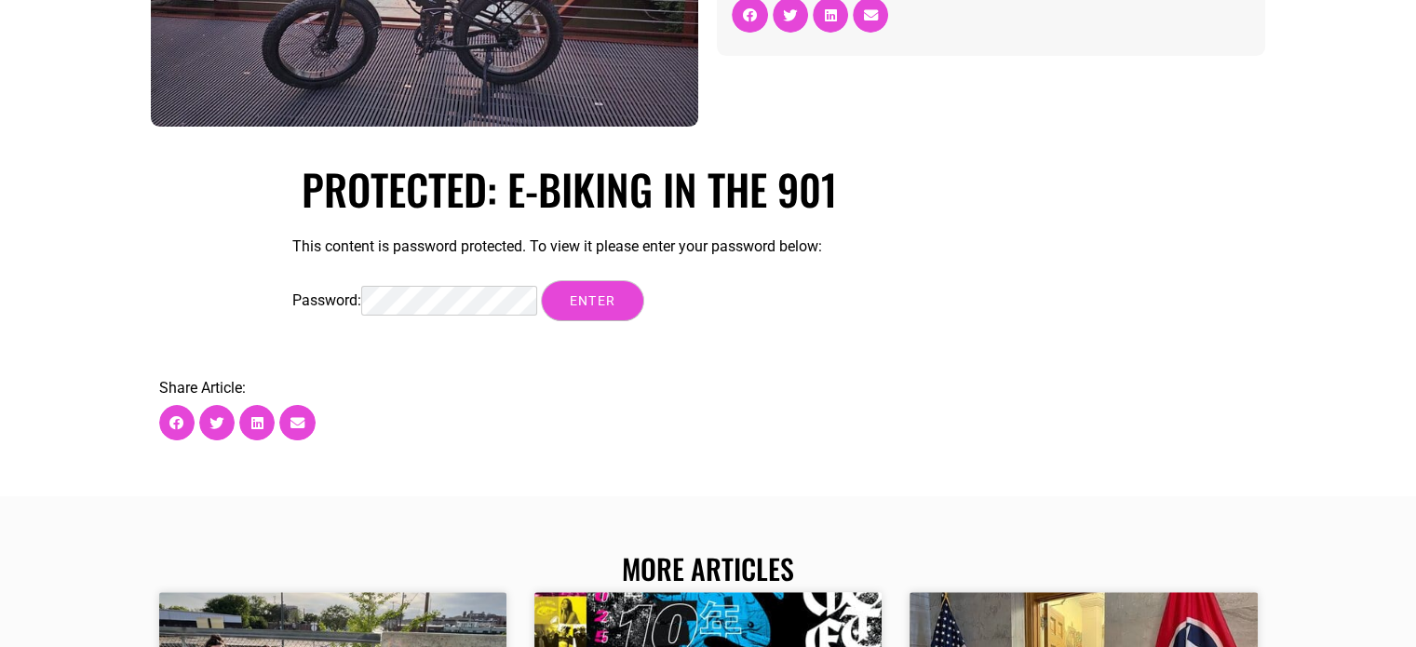
scroll to position [406, 0]
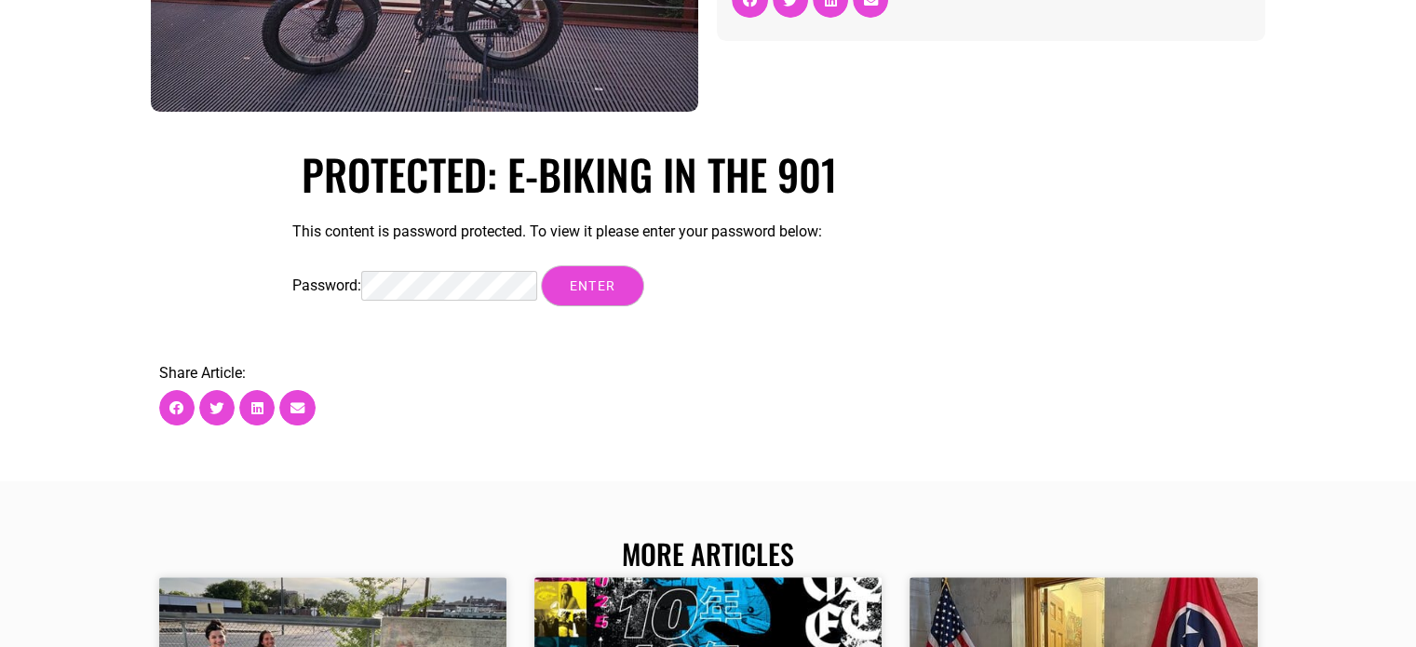
click at [541, 265] on input "Enter" at bounding box center [593, 285] width 104 height 41
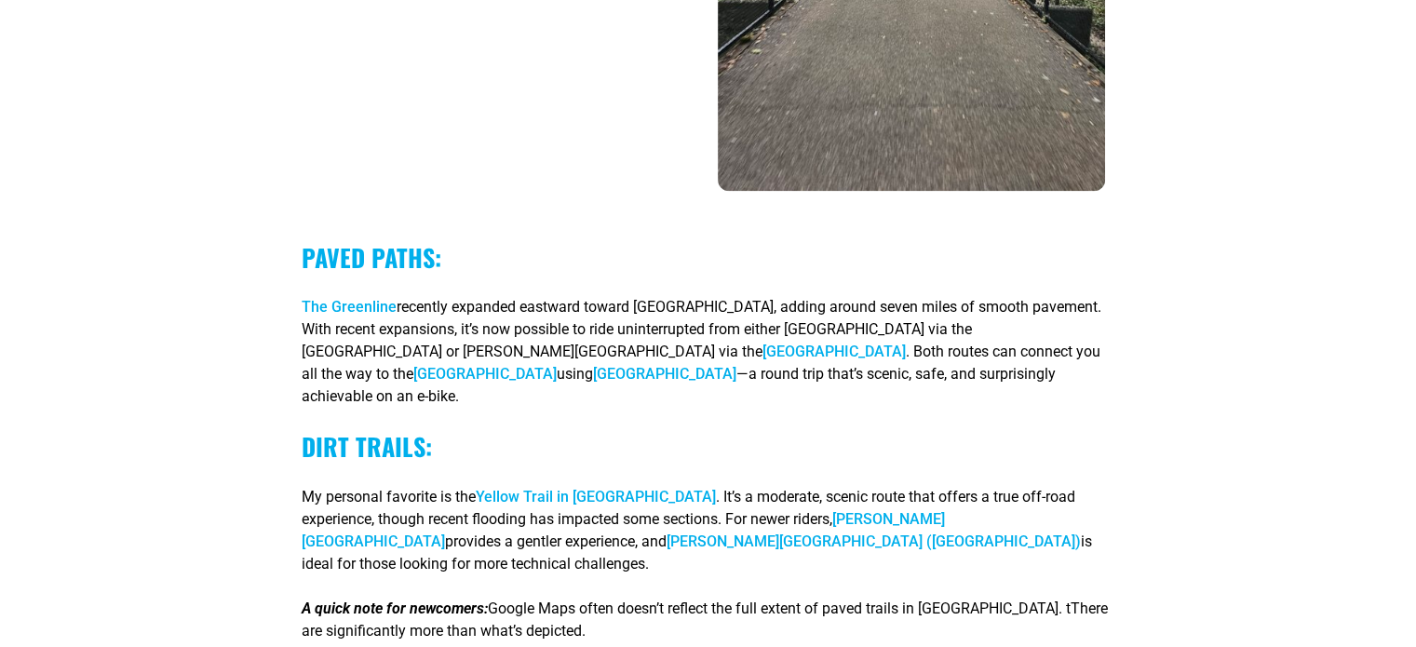
scroll to position [2290, 0]
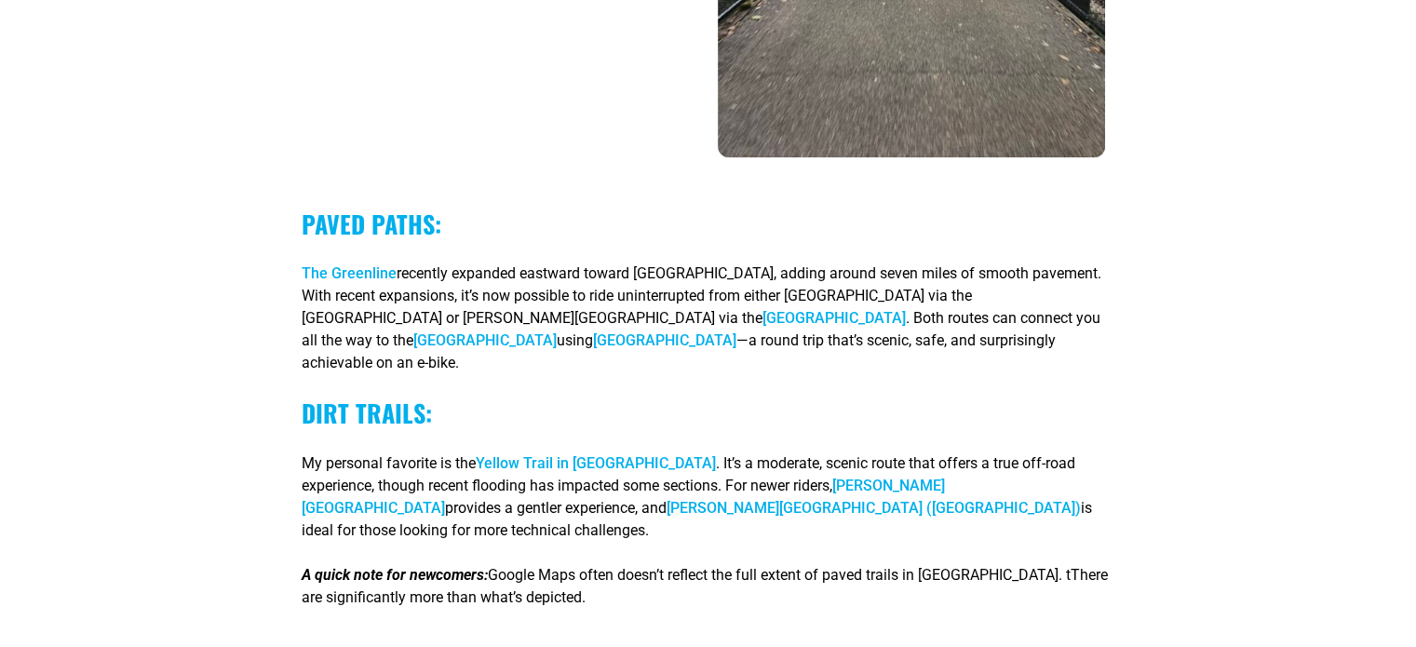
click at [557, 349] on link "[GEOGRAPHIC_DATA]" at bounding box center [484, 340] width 143 height 18
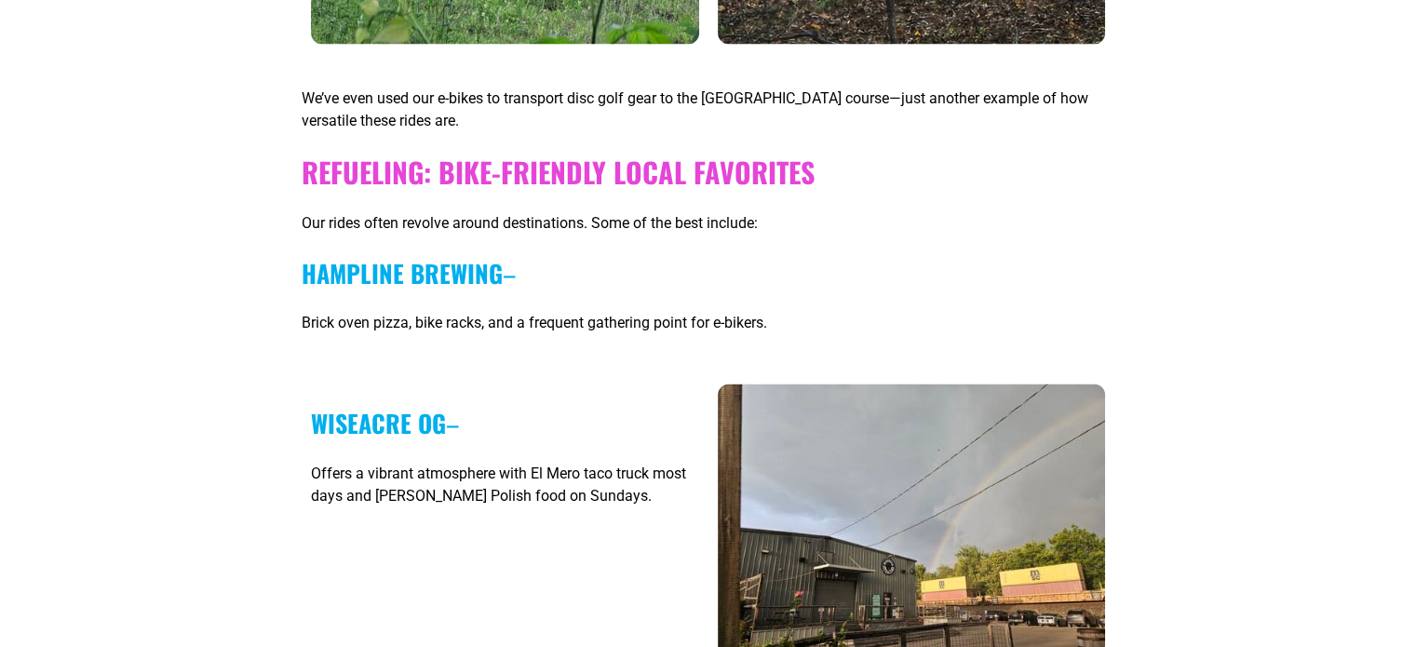
scroll to position [3664, 0]
